Goal: Navigation & Orientation: Find specific page/section

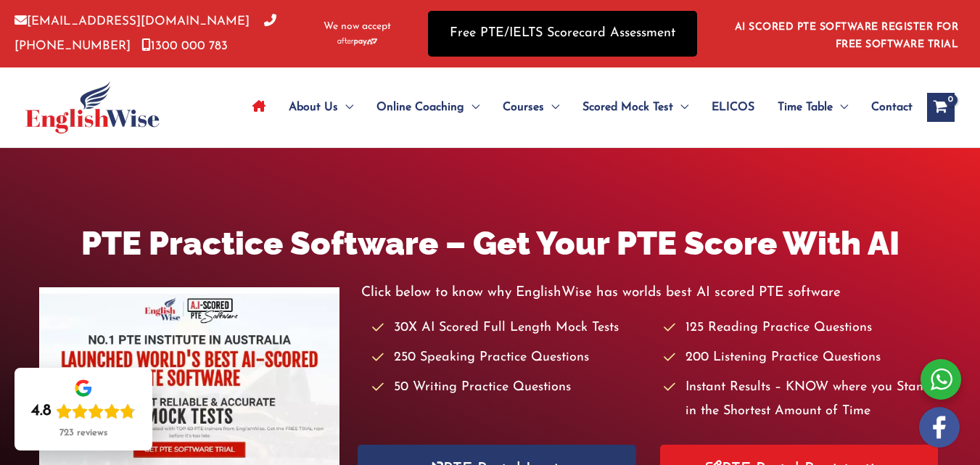
click at [606, 49] on link "Free PTE/IELTS Scorecard Assessment" at bounding box center [562, 34] width 269 height 46
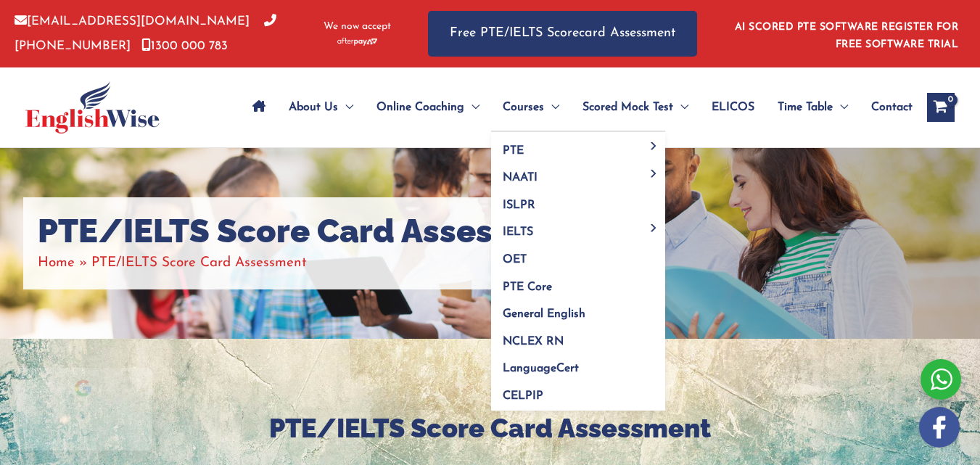
scroll to position [29, 0]
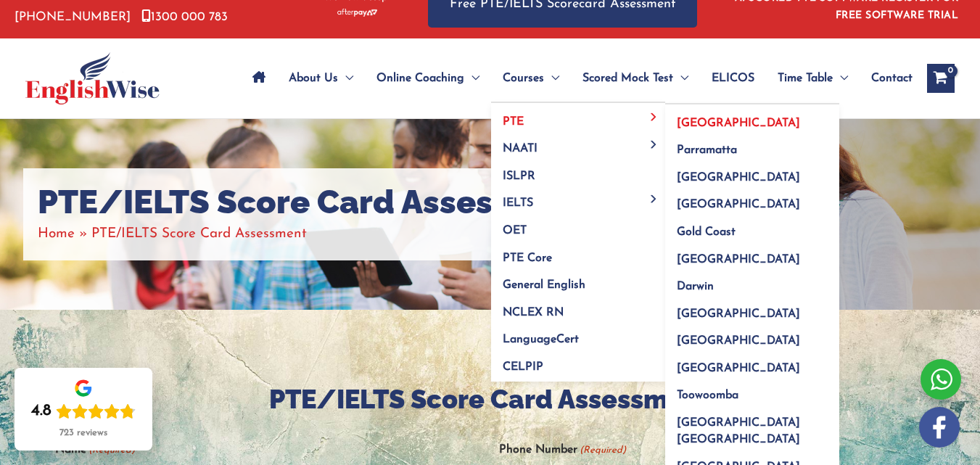
click at [687, 123] on span "[GEOGRAPHIC_DATA]" at bounding box center [738, 123] width 123 height 12
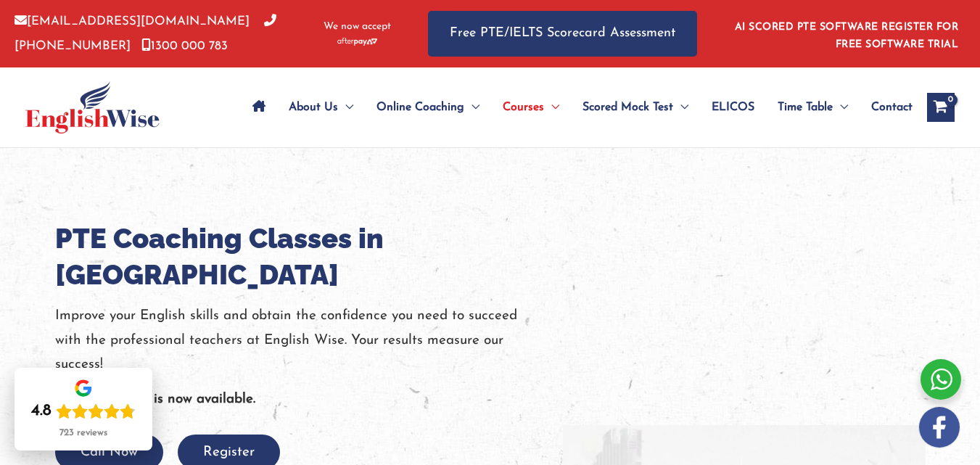
drag, startPoint x: 987, startPoint y: 17, endPoint x: 990, endPoint y: 9, distance: 8.5
